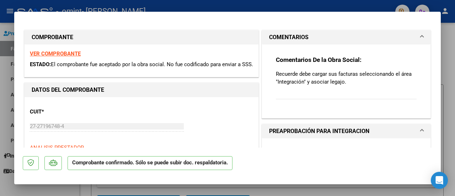
click at [57, 53] on strong "VER COMPROBANTE" at bounding box center [55, 53] width 51 height 6
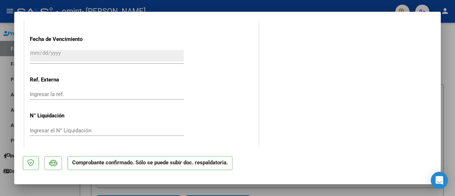
scroll to position [453, 0]
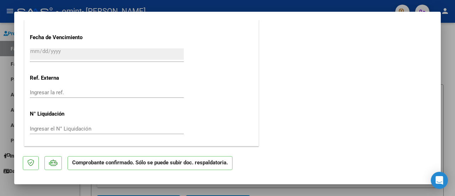
click at [209, 163] on p "Comprobante confirmado. Sólo se puede subir doc. respaldatoria." at bounding box center [150, 163] width 165 height 14
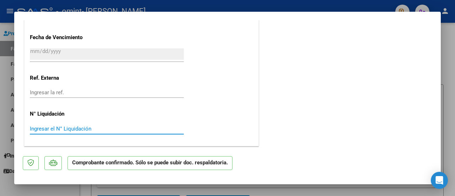
click at [88, 126] on input "Ingresar el N° Liquidación" at bounding box center [107, 128] width 154 height 6
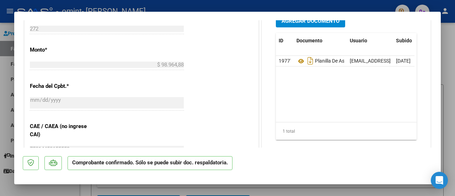
scroll to position [303, 0]
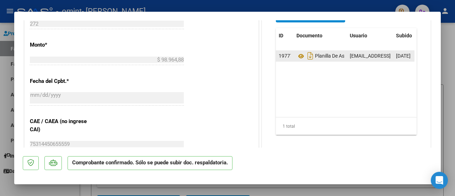
click at [322, 51] on div "Planilla De Asistencia Julio" at bounding box center [320, 55] width 48 height 11
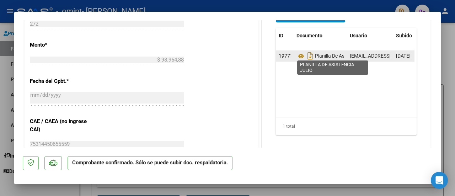
click at [326, 53] on span "Planilla De Asistencia Julio" at bounding box center [334, 56] width 77 height 6
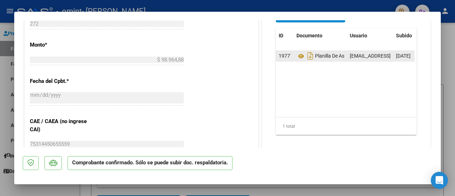
click at [343, 57] on datatable-body-cell "Planilla De Asistencia Julio" at bounding box center [320, 56] width 53 height 10
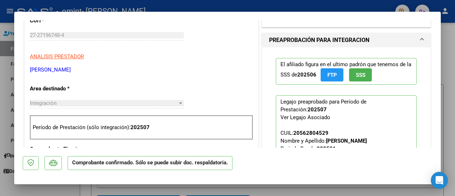
scroll to position [124, 0]
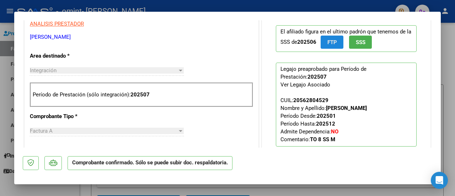
click at [327, 42] on span "FTP" at bounding box center [332, 42] width 10 height 6
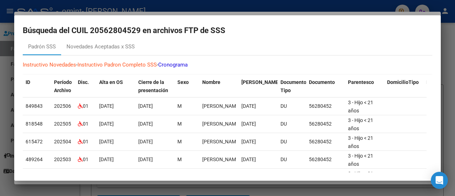
scroll to position [0, 0]
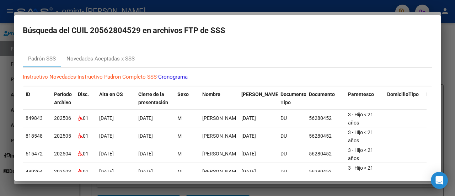
click at [278, 20] on mat-dialog-container "Búsqueda del CUIL 20562804529 en archivos FTP de SSS Padrón SSS Novedades Acept…" at bounding box center [227, 97] width 426 height 165
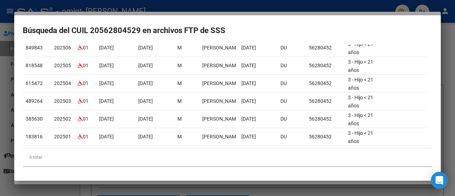
click at [220, 153] on div "6 total" at bounding box center [227, 157] width 409 height 18
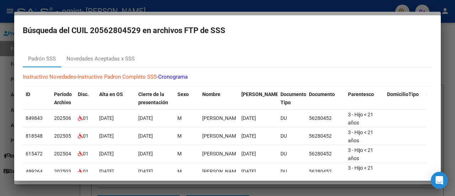
click at [319, 3] on div at bounding box center [227, 98] width 455 height 196
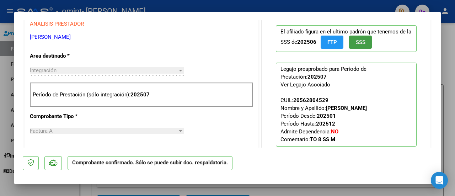
click at [356, 43] on span "SSS" at bounding box center [361, 42] width 10 height 6
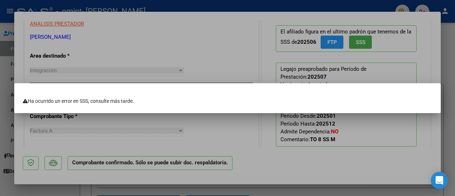
click at [353, 43] on div at bounding box center [227, 98] width 455 height 196
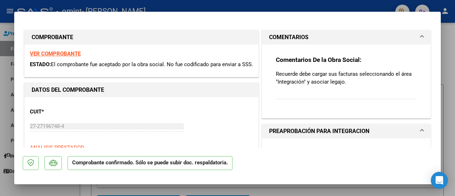
click at [72, 54] on strong "VER COMPROBANTE" at bounding box center [55, 53] width 51 height 6
click at [362, 18] on mat-dialog-container "COMPROBANTE VER COMPROBANTE ESTADO: El comprobante fue aceptado por la obra soc…" at bounding box center [227, 98] width 426 height 172
click at [310, 7] on div at bounding box center [227, 98] width 455 height 196
type input "$ 0,00"
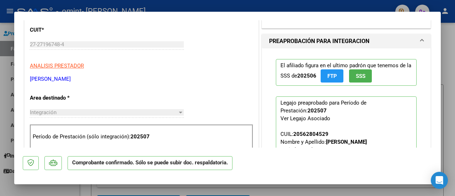
scroll to position [192, 0]
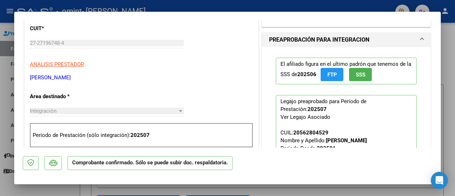
click at [179, 110] on div at bounding box center [181, 111] width 4 height 2
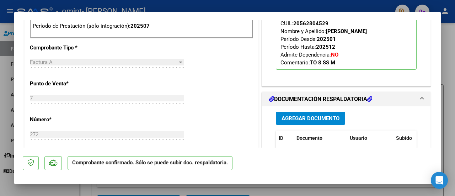
scroll to position [304, 0]
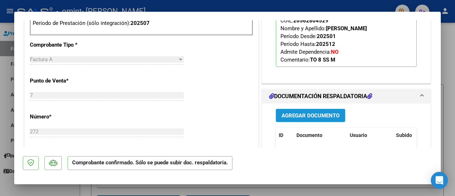
click at [321, 117] on span "Agregar Documento" at bounding box center [310, 115] width 58 height 6
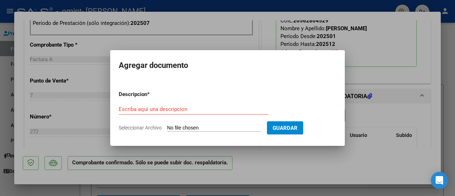
click at [390, 76] on div at bounding box center [227, 98] width 455 height 196
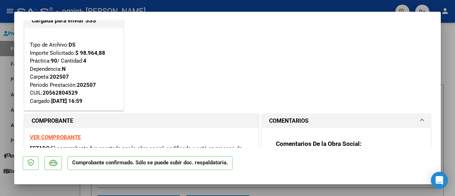
scroll to position [0, 0]
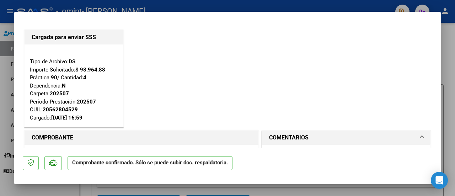
click at [452, 81] on div at bounding box center [227, 98] width 455 height 196
type input "$ 0,00"
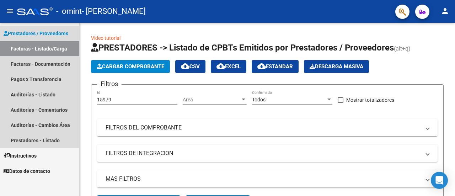
click at [32, 47] on link "Facturas - Listado/Carga" at bounding box center [39, 48] width 79 height 15
click at [14, 61] on link "Facturas - Documentación" at bounding box center [39, 63] width 79 height 15
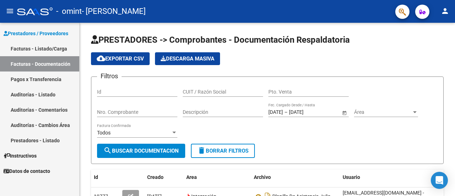
click at [15, 77] on link "Pagos x Transferencia" at bounding box center [39, 78] width 79 height 15
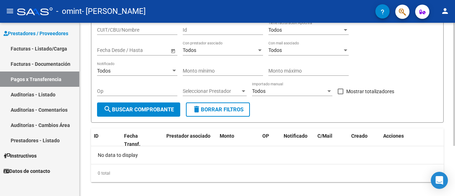
scroll to position [7, 0]
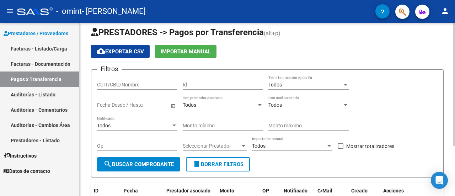
click at [449, 51] on div "PRESTADORES -> Pagos por Transferencia (alt+p) cloud_download Exportar CSV Impo…" at bounding box center [268, 137] width 377 height 244
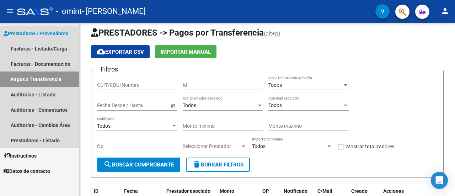
click at [23, 81] on link "Pagos x Transferencia" at bounding box center [39, 78] width 79 height 15
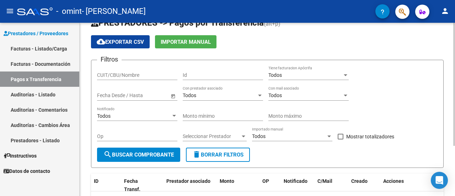
click at [451, 71] on div "PRESTADORES -> Pagos por Transferencia (alt+p) cloud_download Exportar CSV Impo…" at bounding box center [268, 128] width 377 height 244
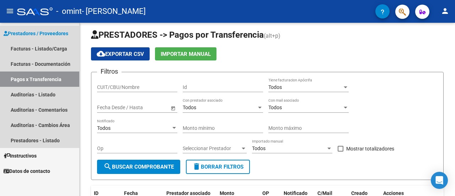
click at [28, 32] on span "Prestadores / Proveedores" at bounding box center [36, 33] width 65 height 8
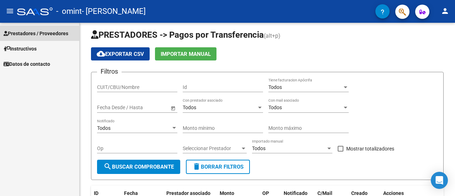
click at [25, 33] on span "Prestadores / Proveedores" at bounding box center [36, 33] width 65 height 8
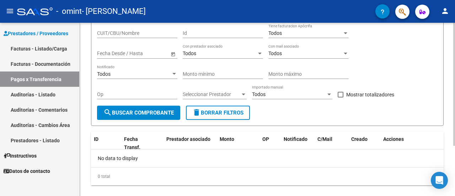
scroll to position [59, 0]
click at [455, 82] on div at bounding box center [454, 125] width 2 height 123
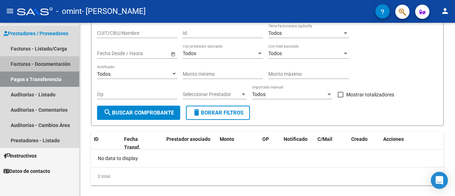
click at [57, 64] on link "Facturas - Documentación" at bounding box center [39, 63] width 79 height 15
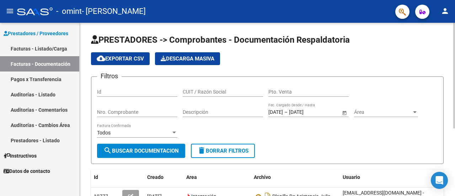
drag, startPoint x: 452, startPoint y: 99, endPoint x: 453, endPoint y: 149, distance: 50.1
click at [453, 149] on div "PRESTADORES -> Comprobantes - Documentación Respaldatoria cloud_download Export…" at bounding box center [267, 162] width 375 height 279
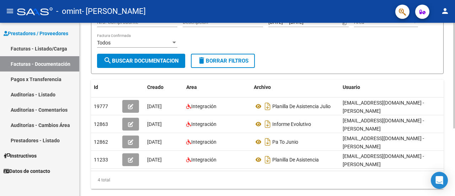
scroll to position [90, 0]
click at [453, 177] on div at bounding box center [454, 133] width 2 height 106
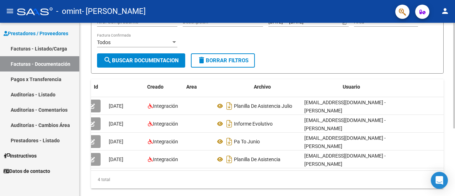
scroll to position [0, 0]
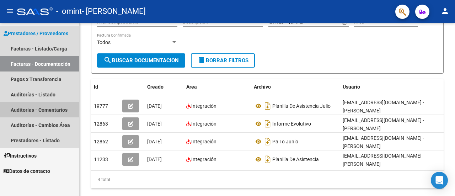
click at [60, 111] on link "Auditorías - Comentarios" at bounding box center [39, 109] width 79 height 15
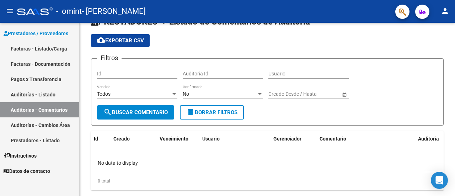
scroll to position [34, 0]
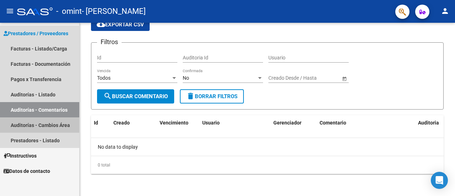
click at [55, 120] on link "Auditorías - Cambios Área" at bounding box center [39, 124] width 79 height 15
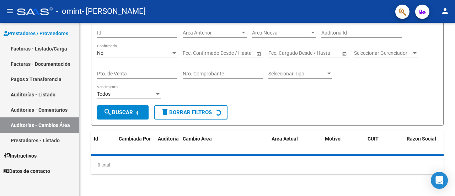
scroll to position [62, 0]
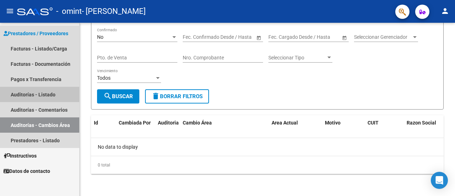
click at [39, 95] on link "Auditorías - Listado" at bounding box center [39, 94] width 79 height 15
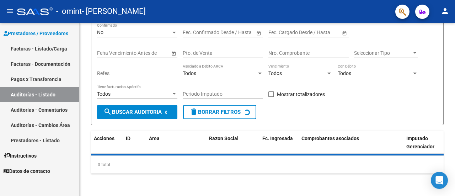
scroll to position [90, 0]
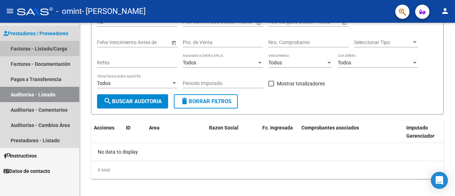
click at [46, 49] on link "Facturas - Listado/Carga" at bounding box center [39, 48] width 79 height 15
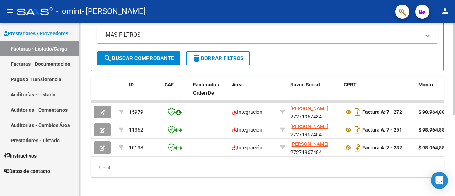
scroll to position [152, 0]
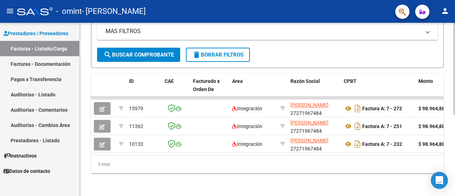
click at [454, 111] on div at bounding box center [454, 150] width 2 height 92
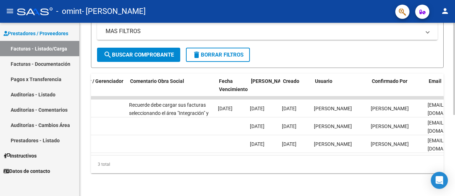
scroll to position [0, 1092]
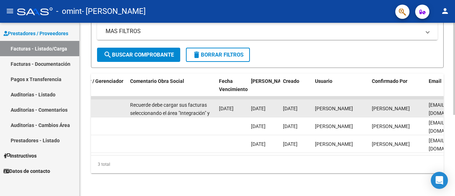
click at [172, 103] on div "Recuerde debe cargar sus facturas seleccionando el área "Integración" y asociar…" at bounding box center [171, 108] width 83 height 15
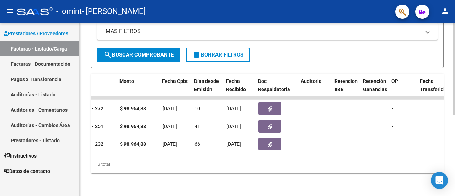
scroll to position [0, 301]
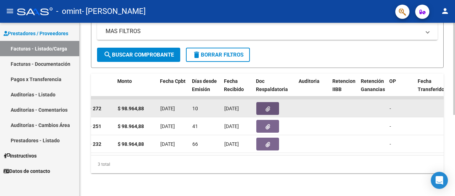
click at [270, 102] on button "button" at bounding box center [267, 108] width 23 height 13
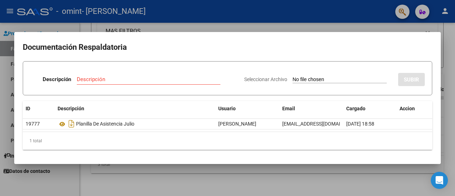
click at [391, 35] on mat-dialog-container "Documentación Respaldatoria Descripción Descripción Seleccionar Archivo SUBIR I…" at bounding box center [227, 98] width 426 height 132
click at [267, 33] on mat-dialog-container "Documentación Respaldatoria Descripción Descripción Seleccionar Archivo SUBIR I…" at bounding box center [227, 98] width 426 height 132
click at [262, 15] on div at bounding box center [227, 98] width 455 height 196
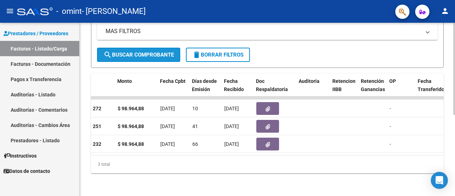
click at [167, 52] on span "search Buscar Comprobante" at bounding box center [138, 55] width 70 height 6
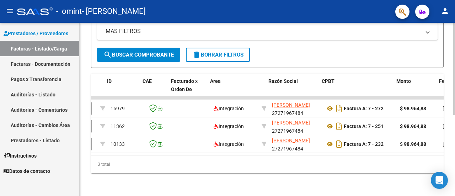
scroll to position [0, 0]
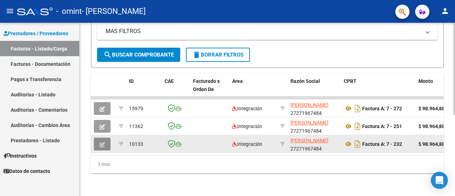
click at [94, 140] on button "button" at bounding box center [102, 144] width 17 height 13
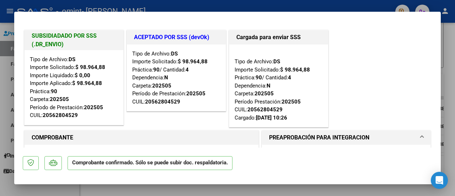
click at [370, 6] on div at bounding box center [227, 98] width 455 height 196
type input "$ 0,00"
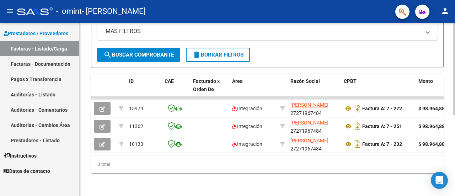
drag, startPoint x: 168, startPoint y: 149, endPoint x: 137, endPoint y: 152, distance: 31.5
click at [137, 152] on datatable-body "15979 Integración DASTUGUE ALEJANDRA VERONICA 27271967484 Factura A: 7 - 272 $ …" at bounding box center [267, 125] width 353 height 59
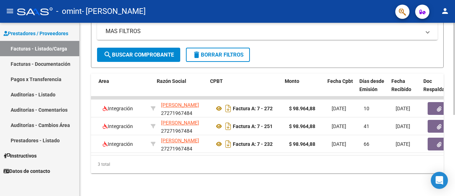
scroll to position [0, 126]
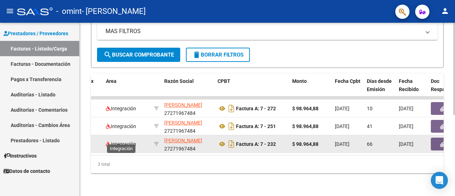
click at [127, 141] on span "Integración" at bounding box center [121, 144] width 30 height 6
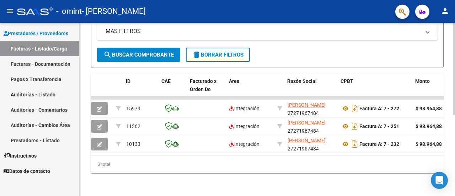
scroll to position [0, 0]
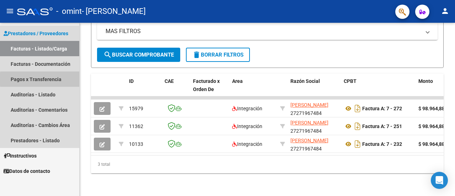
click at [58, 79] on link "Pagos x Transferencia" at bounding box center [39, 78] width 79 height 15
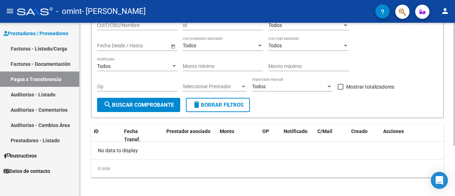
scroll to position [70, 0]
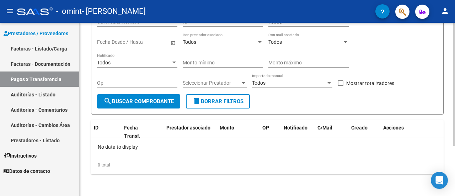
click at [454, 145] on div at bounding box center [454, 133] width 2 height 123
click at [130, 140] on div "No data to display" at bounding box center [267, 147] width 353 height 18
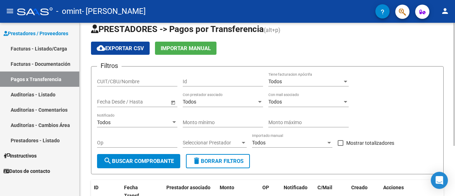
scroll to position [0, 0]
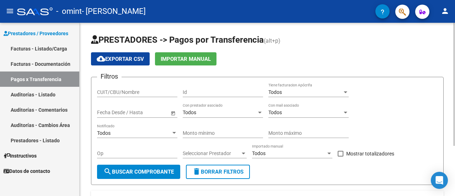
click at [452, 75] on div "PRESTADORES -> Pagos por Transferencia (alt+p) cloud_download Exportar CSV Impo…" at bounding box center [268, 145] width 377 height 244
click at [131, 61] on span "cloud_download Exportar CSV" at bounding box center [120, 59] width 47 height 6
